Goal: Use online tool/utility

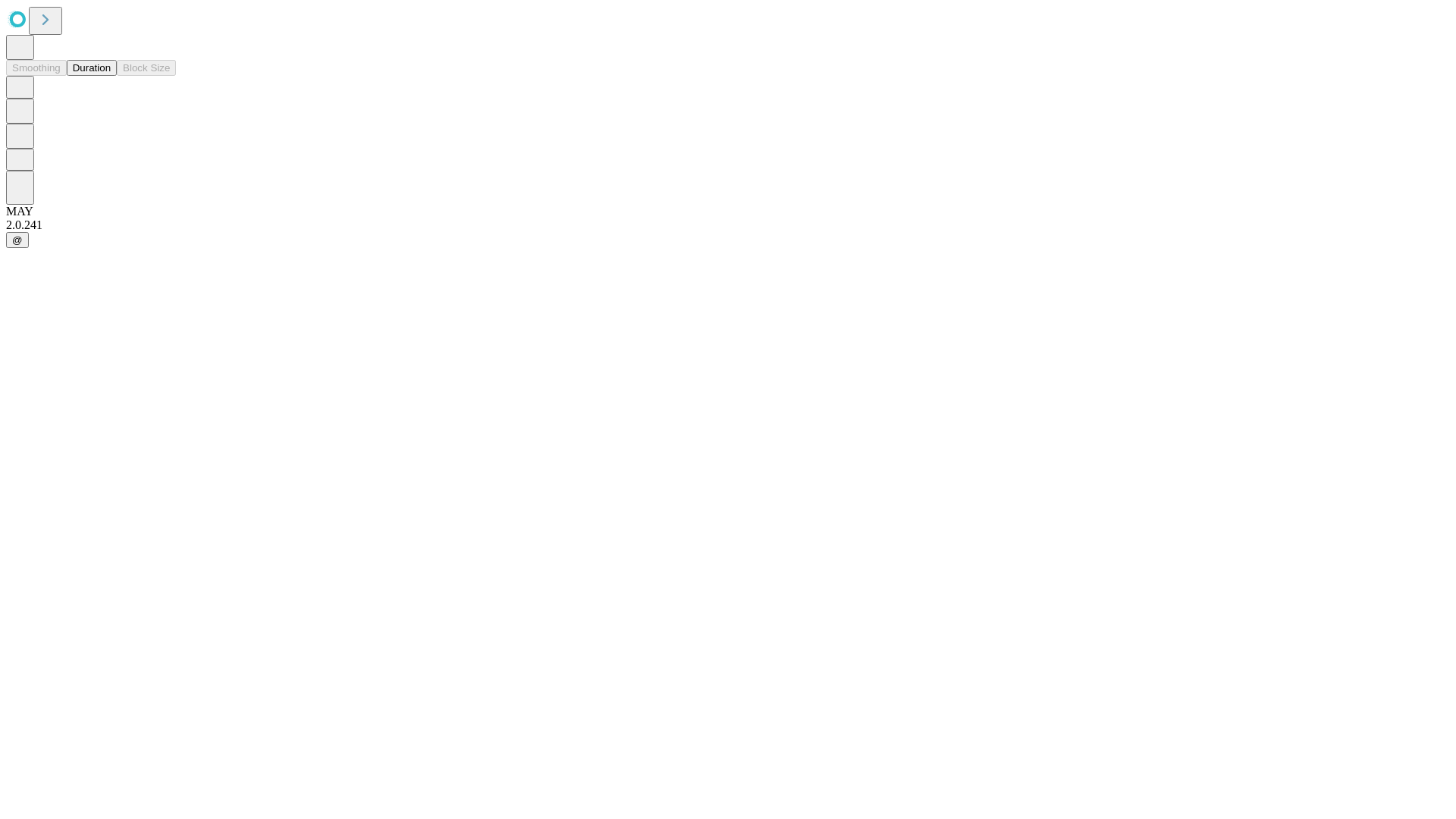
click at [111, 76] on button "Duration" at bounding box center [92, 67] width 50 height 16
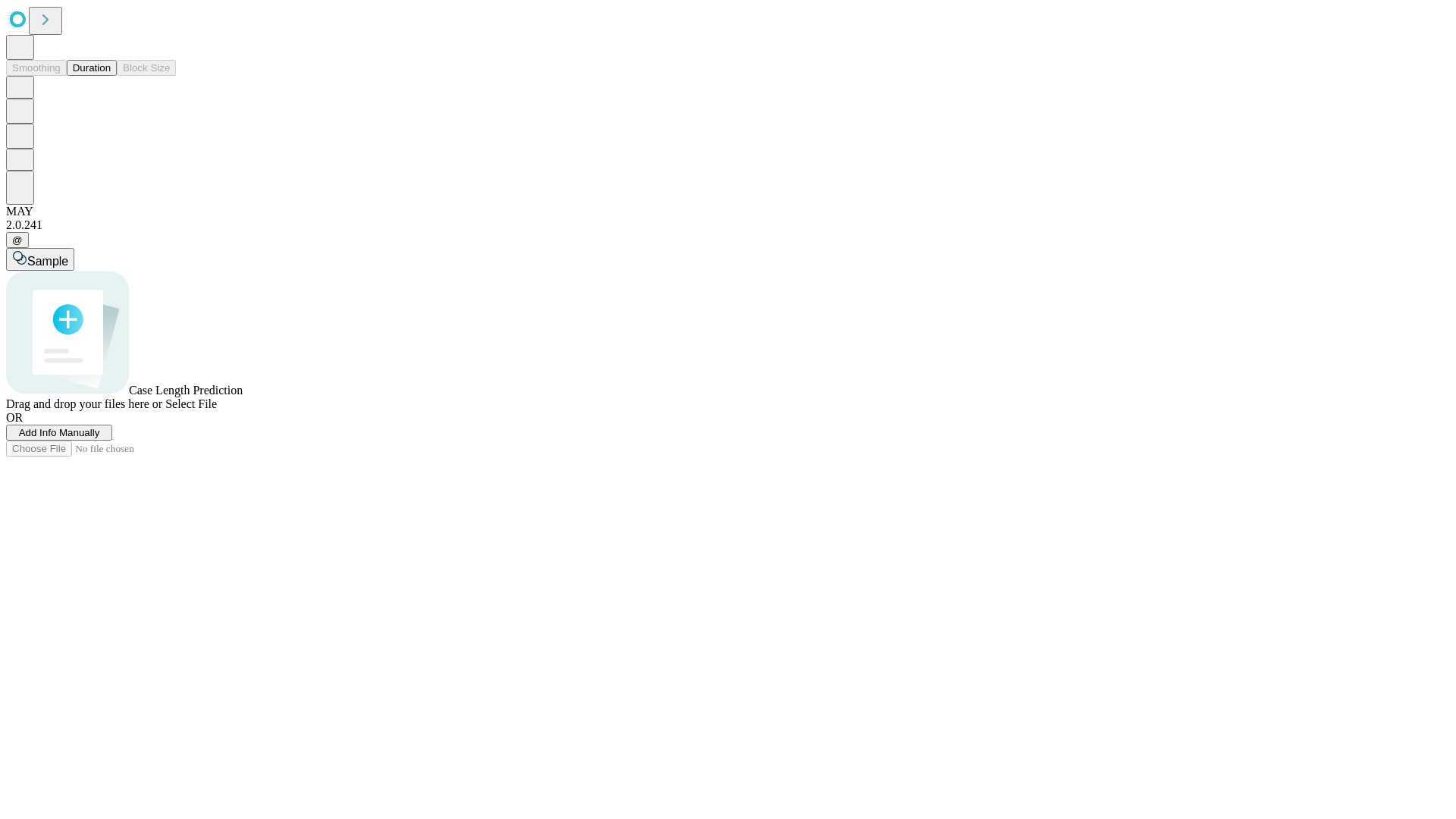
click at [217, 410] on span "Select File" at bounding box center [191, 404] width 51 height 13
